Goal: Communication & Community: Ask a question

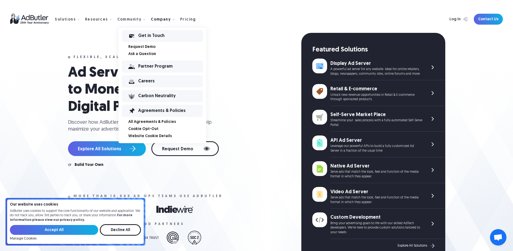
click at [155, 34] on div "Get in Touch" at bounding box center [170, 36] width 65 height 4
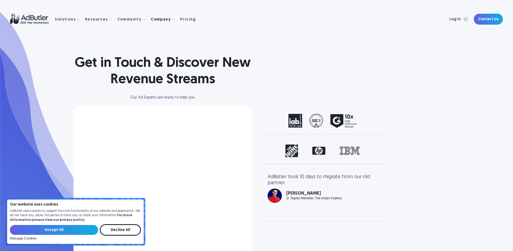
select select "[GEOGRAPHIC_DATA]"
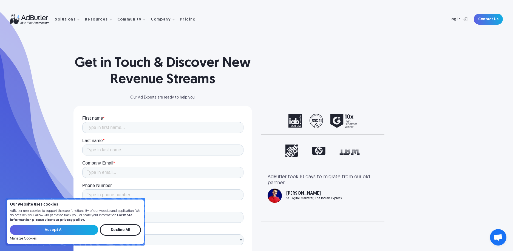
click at [81, 229] on input "Accept All" at bounding box center [54, 230] width 88 height 10
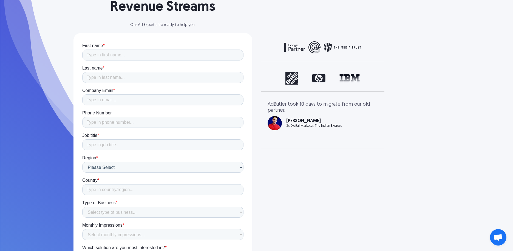
scroll to position [82, 0]
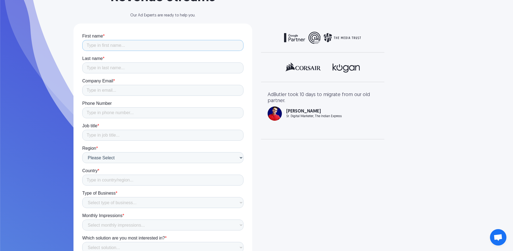
click at [100, 43] on input "First name *" at bounding box center [162, 45] width 161 height 11
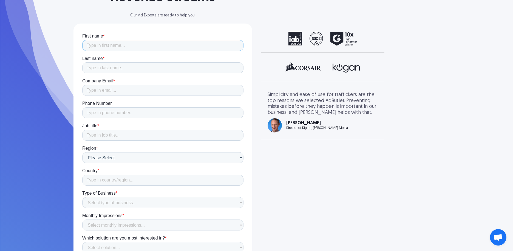
type input "Jackie"
type input "Dell"
type input "Tradeshows@giantprinting.com"
type input "+1(512)821-2022"
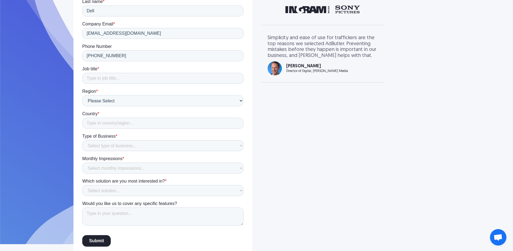
scroll to position [154, 0]
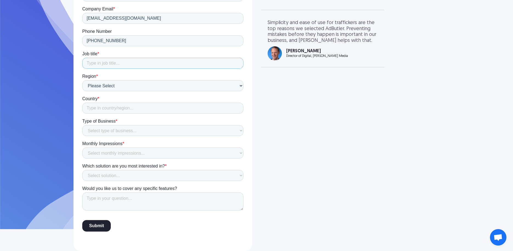
click at [114, 63] on input "Job title *" at bounding box center [162, 63] width 161 height 11
type input "Marketing Associate"
click at [125, 108] on input "Country *" at bounding box center [162, 108] width 161 height 11
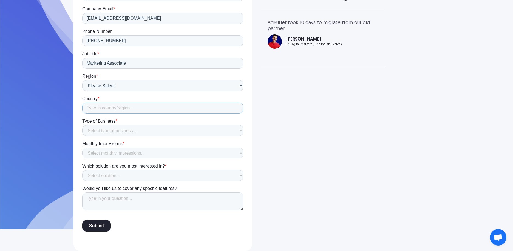
type input "United States"
click at [127, 128] on select "Select type of business... Publisher Advertiser Brand Agency Network SSP DSP Ex…" at bounding box center [162, 130] width 161 height 11
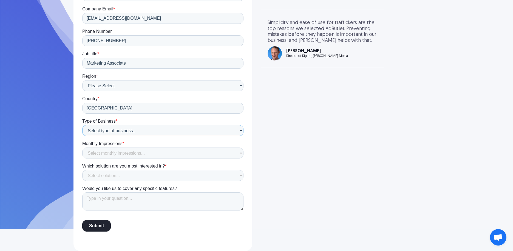
select select "Brand"
click at [82, 136] on select "Select type of business... Publisher Advertiser Brand Agency Network SSP DSP Ex…" at bounding box center [162, 130] width 161 height 11
click at [131, 153] on select "Select monthly impressions... Less than 1 million 1 - 10 million 10 - 100 milli…" at bounding box center [162, 153] width 161 height 11
select select "Not sure"
click at [82, 159] on select "Select monthly impressions... Less than 1 million 1 - 10 million 10 - 100 milli…" at bounding box center [162, 153] width 161 height 11
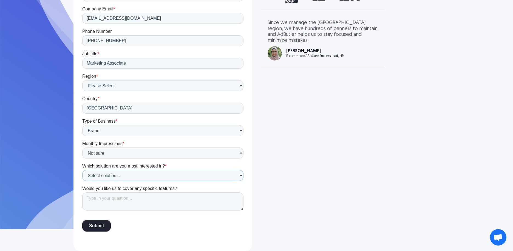
click at [128, 177] on select "Select solution... Display Ad Server Supply-Side Programmatic Video Ad Server M…" at bounding box center [162, 175] width 161 height 11
select select "Not Sure"
click at [82, 181] on select "Select solution... Display Ad Server Supply-Side Programmatic Video Ad Server M…" at bounding box center [162, 175] width 161 height 11
paste textarea "I’m Jackie with Giant Printing, a small family-owned fabric printing company in…"
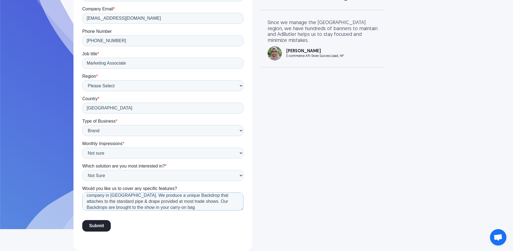
scroll to position [0, 0]
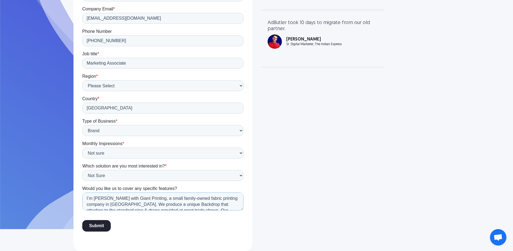
type textarea "I’m Jackie with Giant Printing, a small family-owned fabric printing company in…"
click at [101, 225] on input "Submit" at bounding box center [96, 227] width 29 height 12
